Goal: Task Accomplishment & Management: Manage account settings

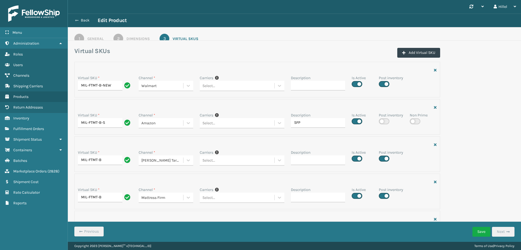
click at [84, 18] on button "Back" at bounding box center [85, 20] width 25 height 5
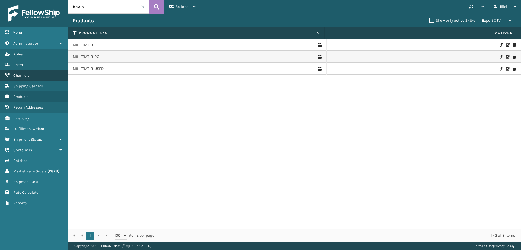
click at [46, 77] on link "Channels" at bounding box center [34, 75] width 68 height 11
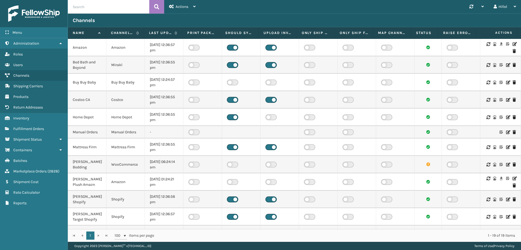
click at [513, 45] on icon at bounding box center [514, 44] width 3 height 4
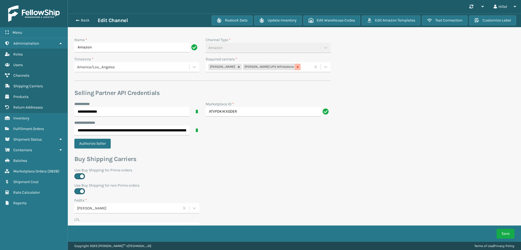
click at [296, 65] on icon at bounding box center [298, 67] width 4 height 4
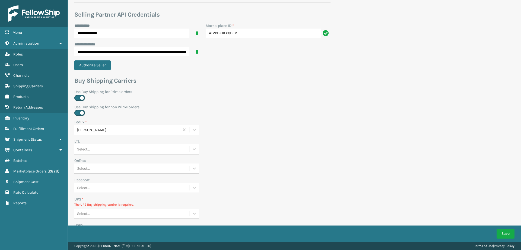
scroll to position [185, 0]
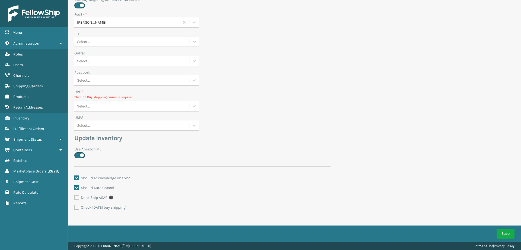
click at [109, 105] on div "Select..." at bounding box center [131, 106] width 115 height 9
click at [113, 122] on div "None" at bounding box center [136, 120] width 125 height 10
click at [503, 235] on button "Save" at bounding box center [506, 233] width 18 height 10
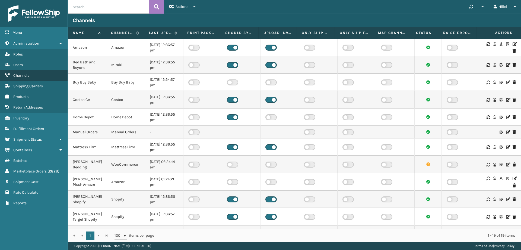
click at [35, 74] on link "Channels" at bounding box center [34, 75] width 68 height 11
click at [513, 44] on icon at bounding box center [514, 44] width 3 height 4
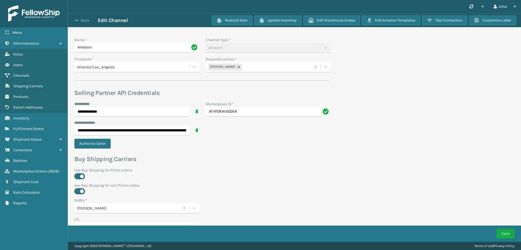
click at [78, 20] on span "button" at bounding box center [76, 20] width 3 height 4
